Goal: Task Accomplishment & Management: Manage account settings

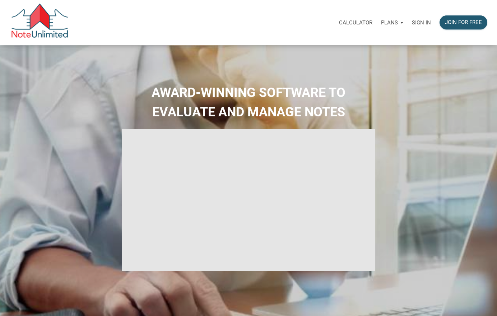
click at [427, 23] on p "Sign in" at bounding box center [421, 22] width 19 height 6
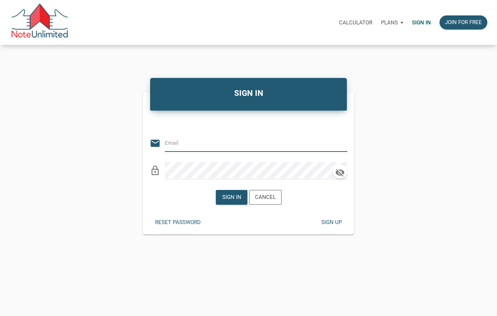
type input "bridy.frett@gmail.com"
click at [234, 194] on div "Sign in" at bounding box center [231, 197] width 19 height 8
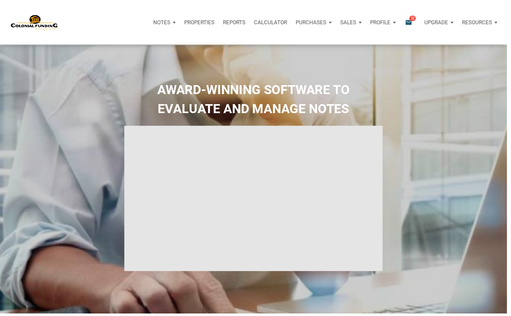
type input "Introduction to new features"
select select
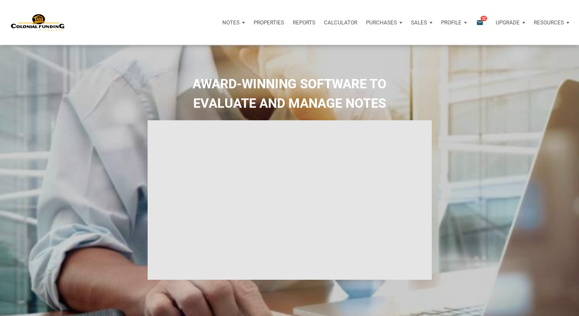
click at [267, 18] on div "Properties" at bounding box center [268, 23] width 39 height 22
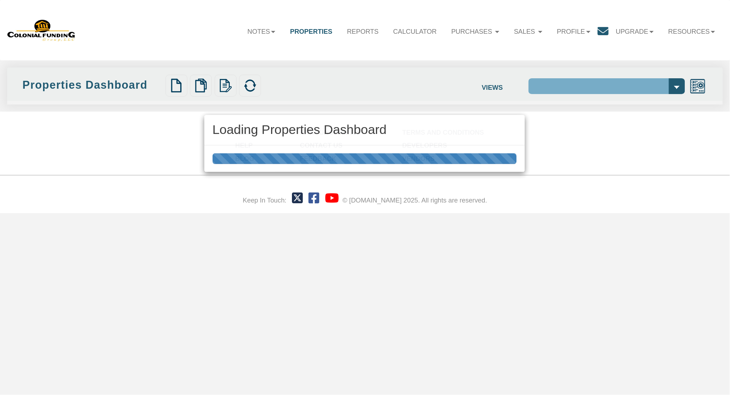
select select "138"
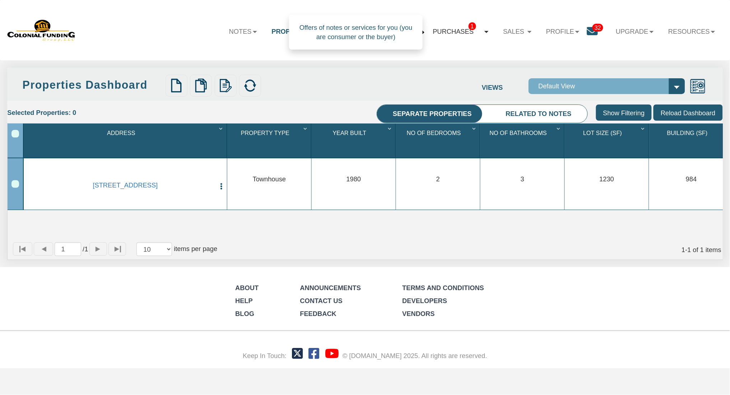
click at [446, 37] on link "Purchases 1" at bounding box center [460, 32] width 70 height 22
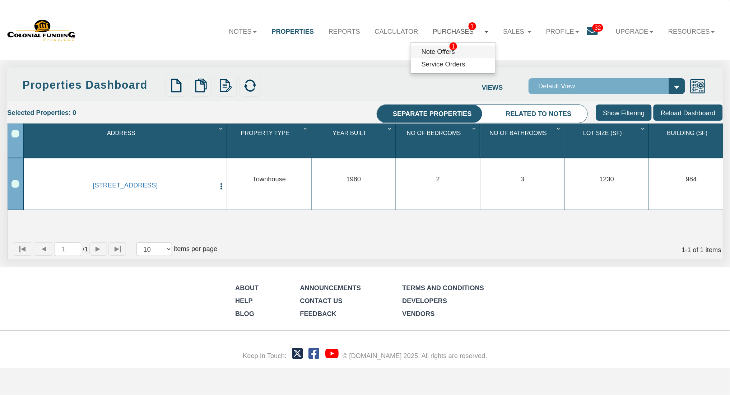
click at [437, 49] on link "Note Offers 1" at bounding box center [453, 52] width 85 height 13
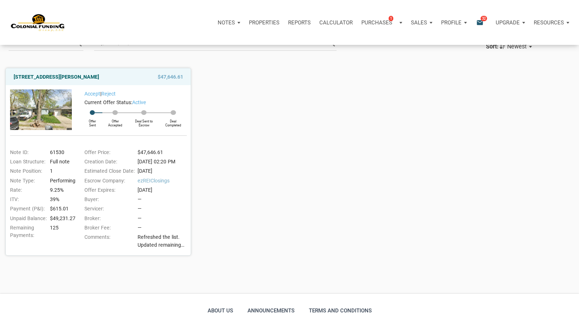
scroll to position [67, 0]
click at [475, 288] on div "Buyer's Offers Showing offers younger than 30 days. Include older offers Reload…" at bounding box center [289, 135] width 579 height 316
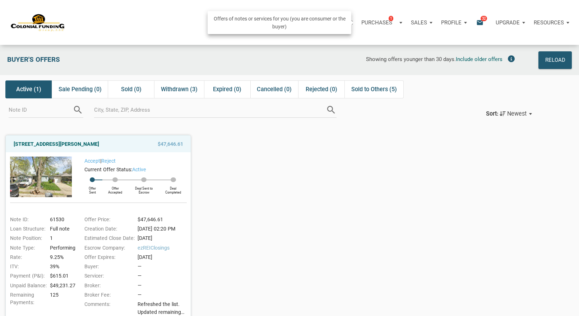
click at [368, 27] on div "Purchases 1" at bounding box center [382, 23] width 50 height 22
click at [362, 40] on link "Note Offers 1" at bounding box center [370, 41] width 68 height 15
